Goal: Find specific page/section: Find specific page/section

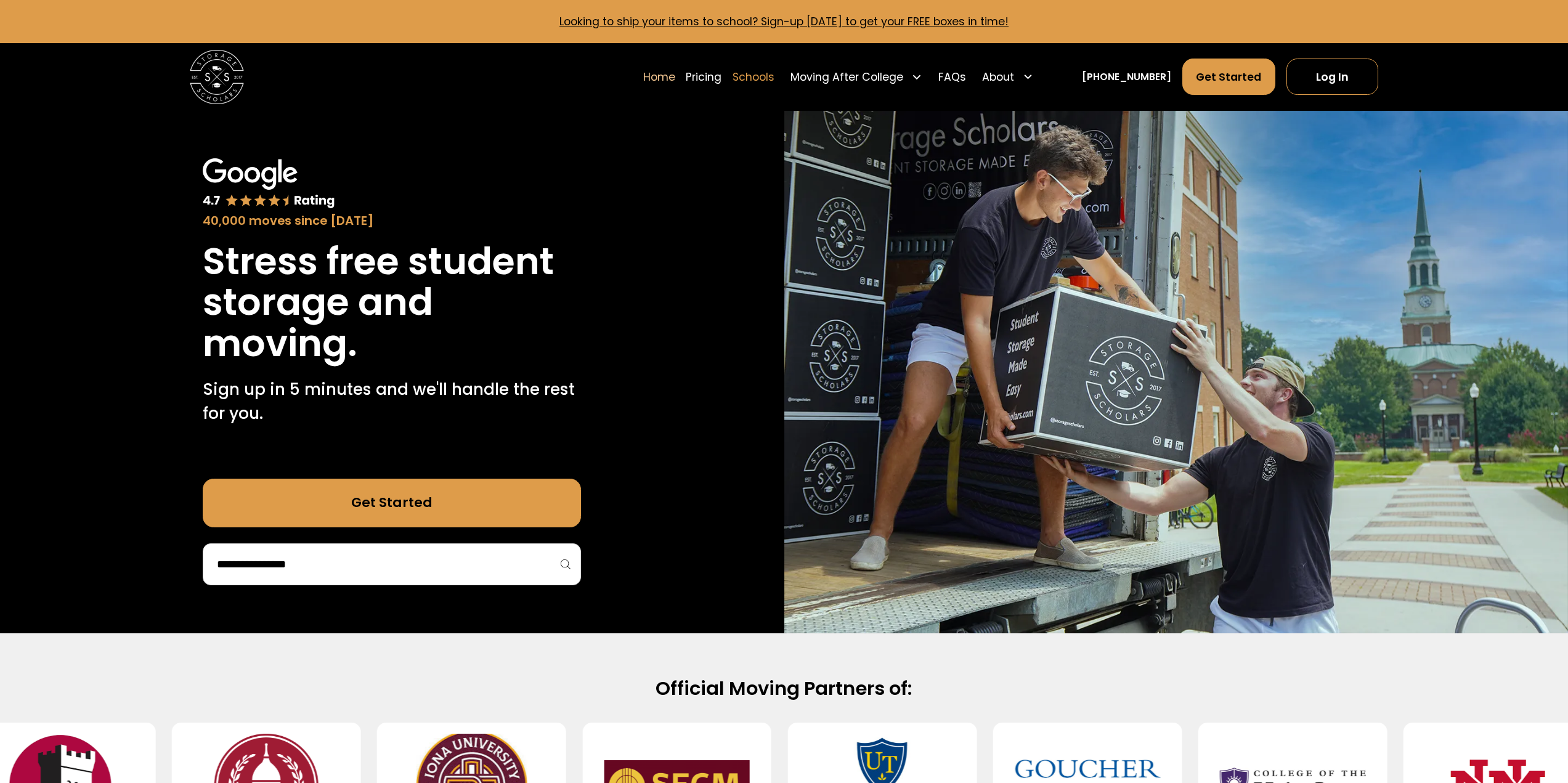
click at [774, 86] on link "Schools" at bounding box center [753, 76] width 42 height 38
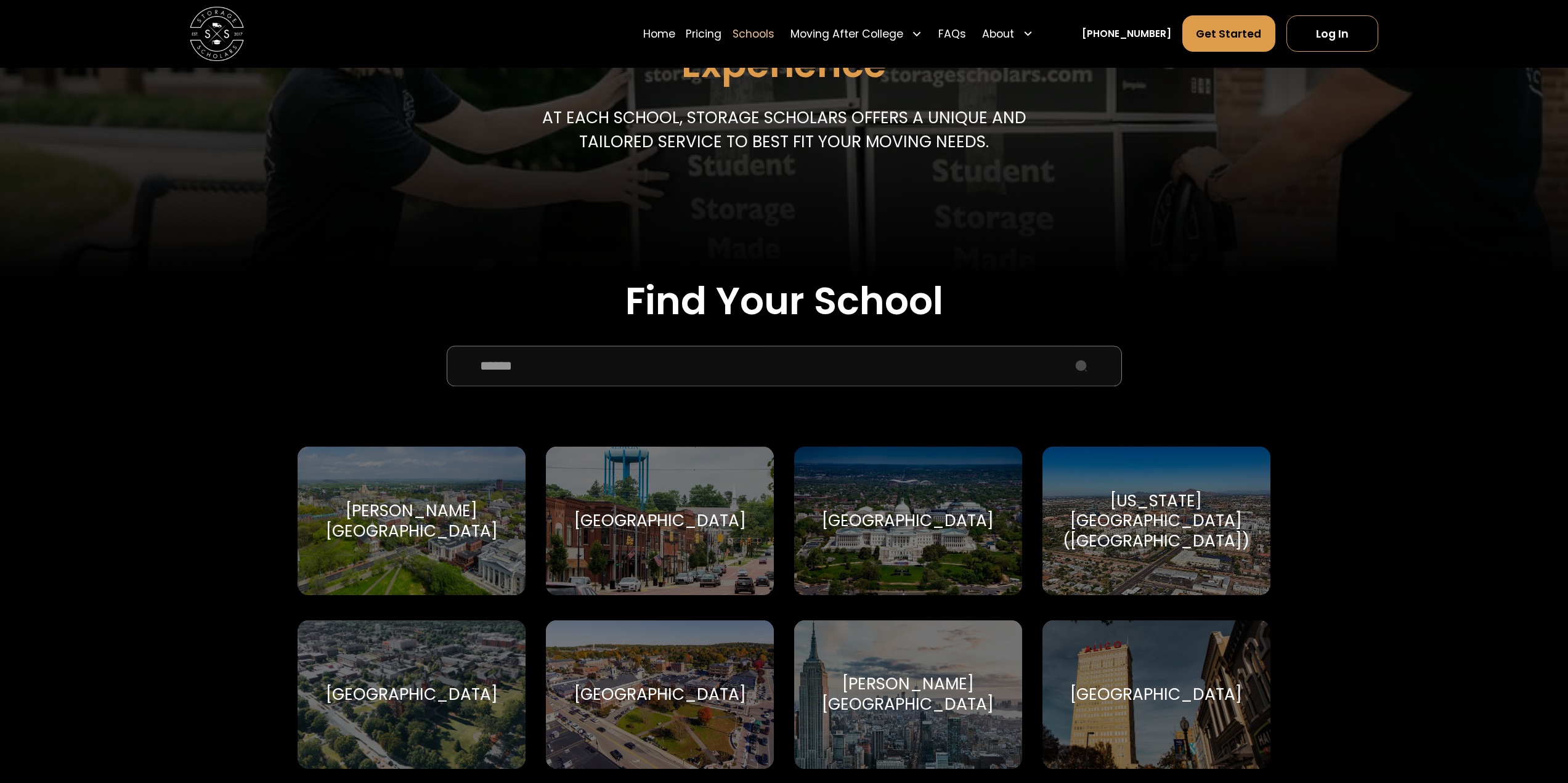
scroll to position [246, 0]
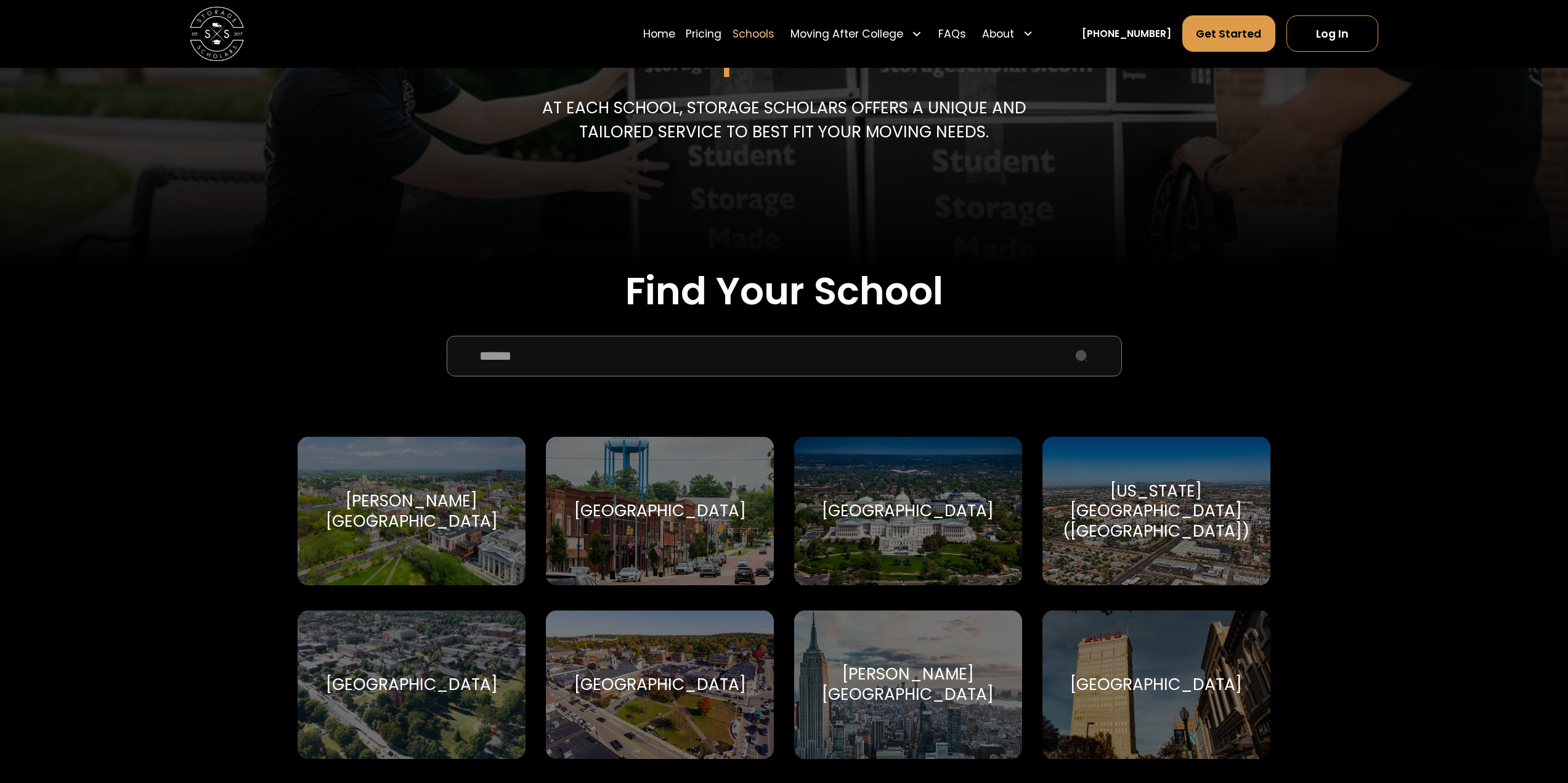
click at [633, 373] on input "School Select Form" at bounding box center [784, 356] width 675 height 41
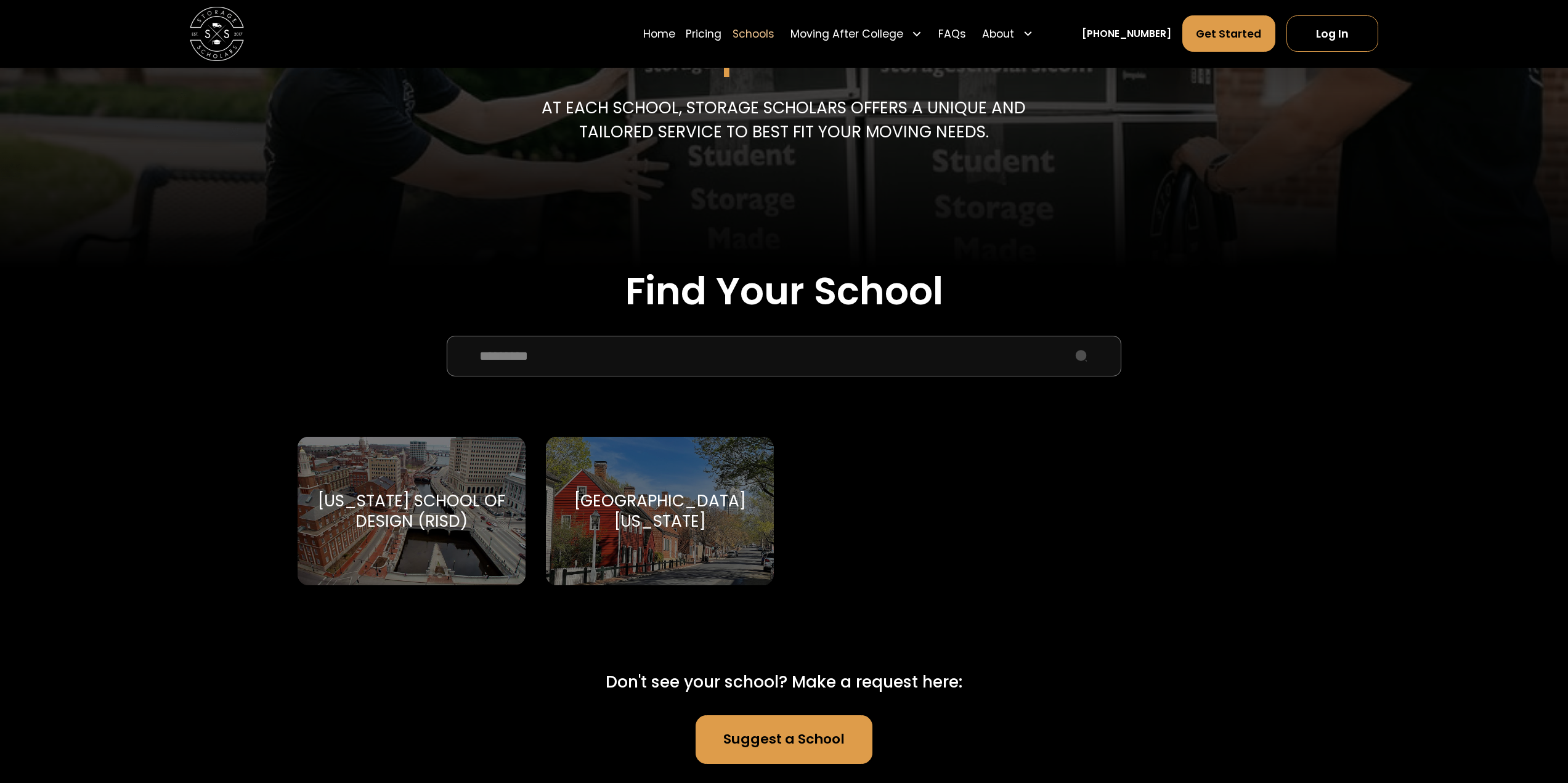
type input "*********"
click at [712, 558] on div "University of North Carolina School of the Arts The Fighting Pickle" at bounding box center [659, 511] width 228 height 149
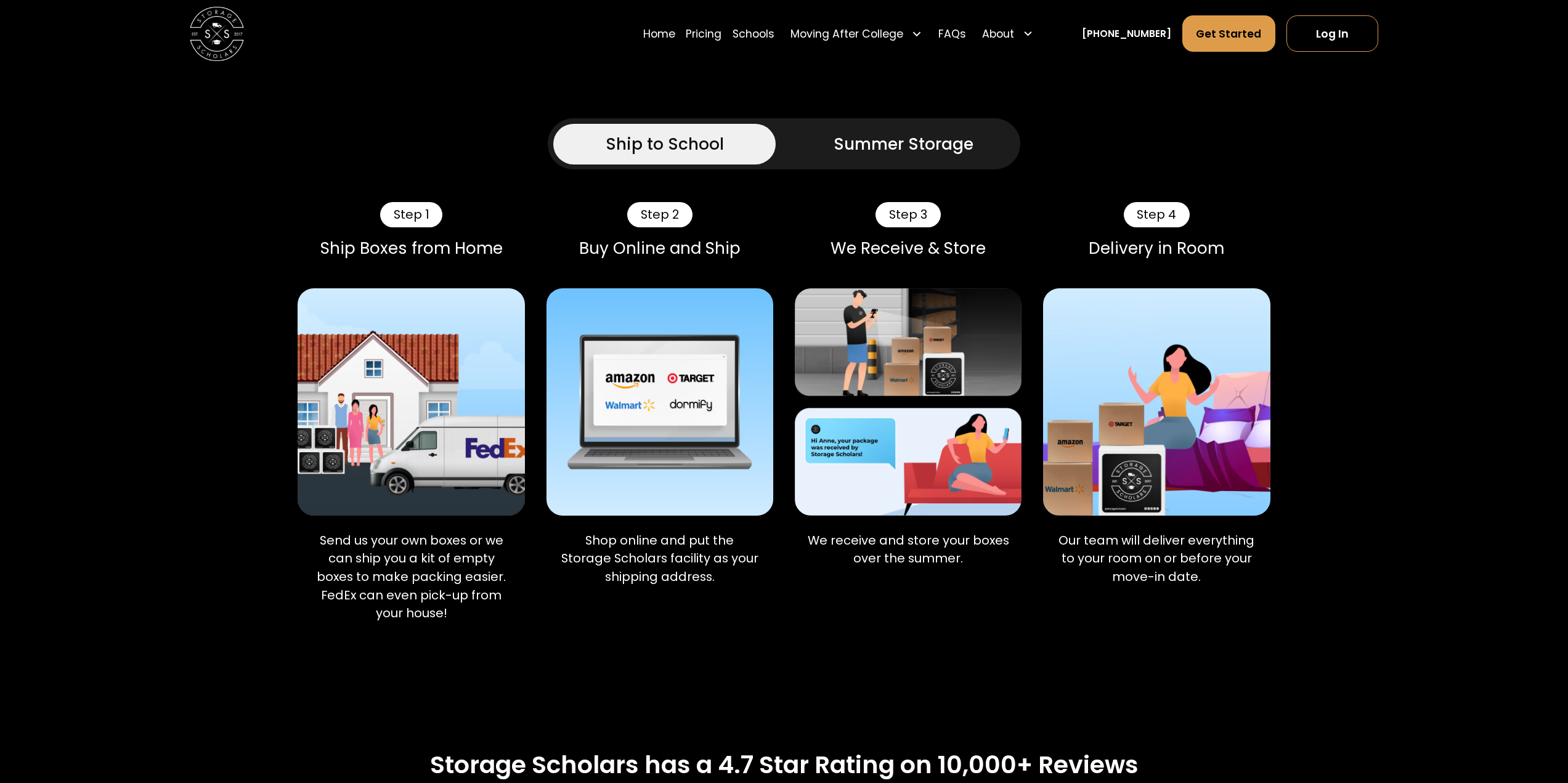
scroll to position [678, 0]
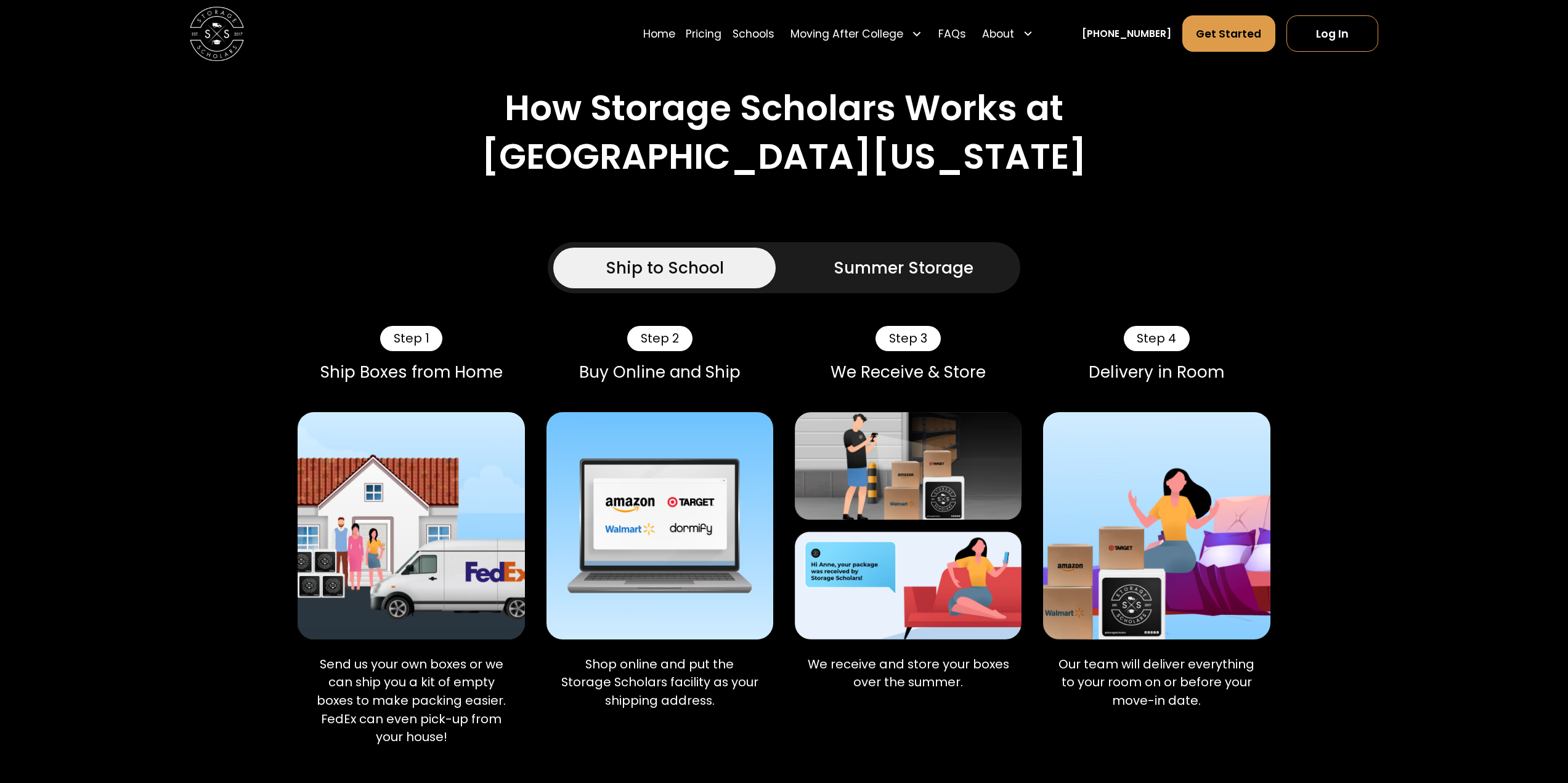
click at [856, 288] on link "Summer Storage" at bounding box center [903, 268] width 223 height 41
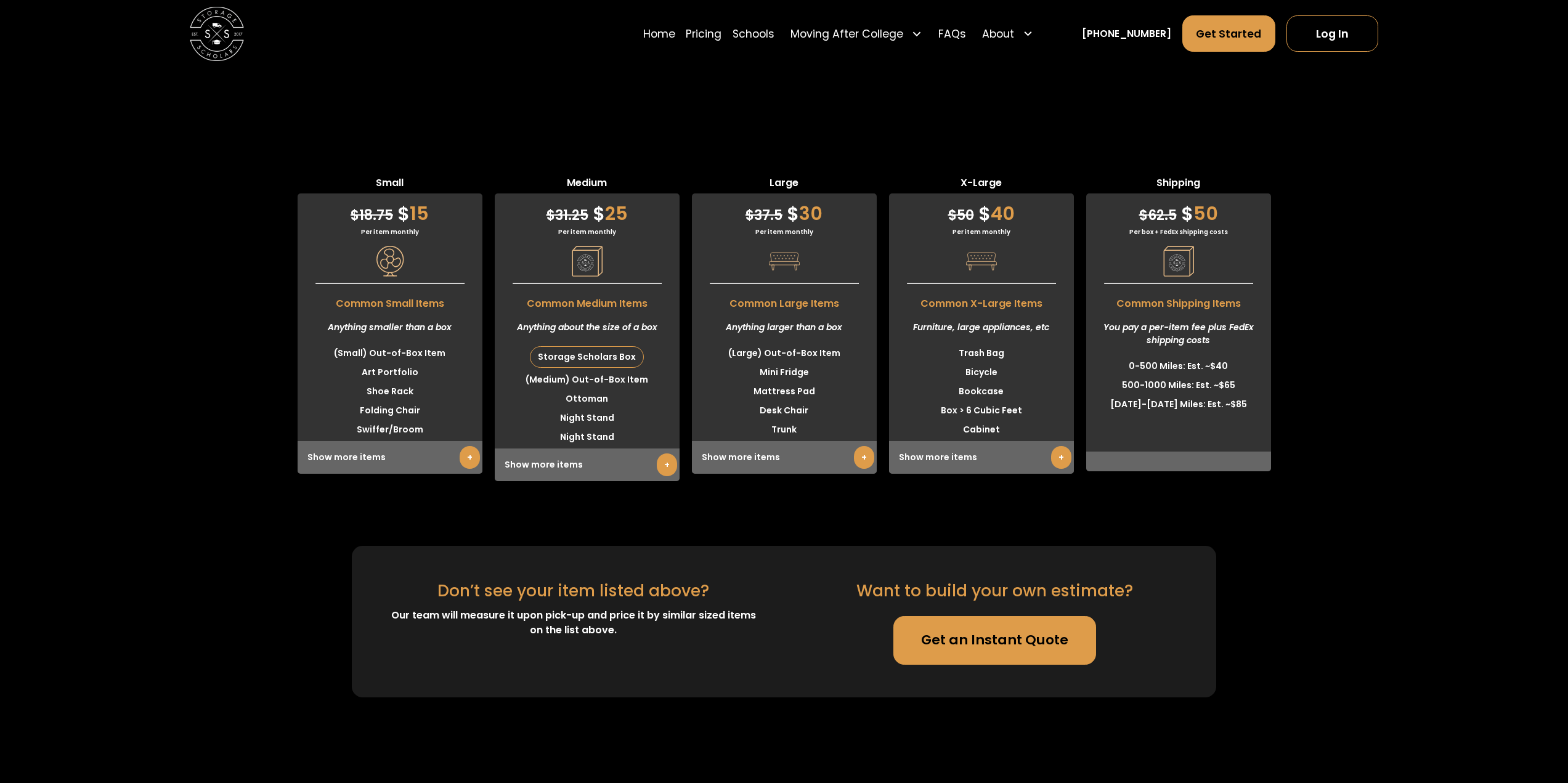
scroll to position [3944, 0]
